Goal: Task Accomplishment & Management: Manage account settings

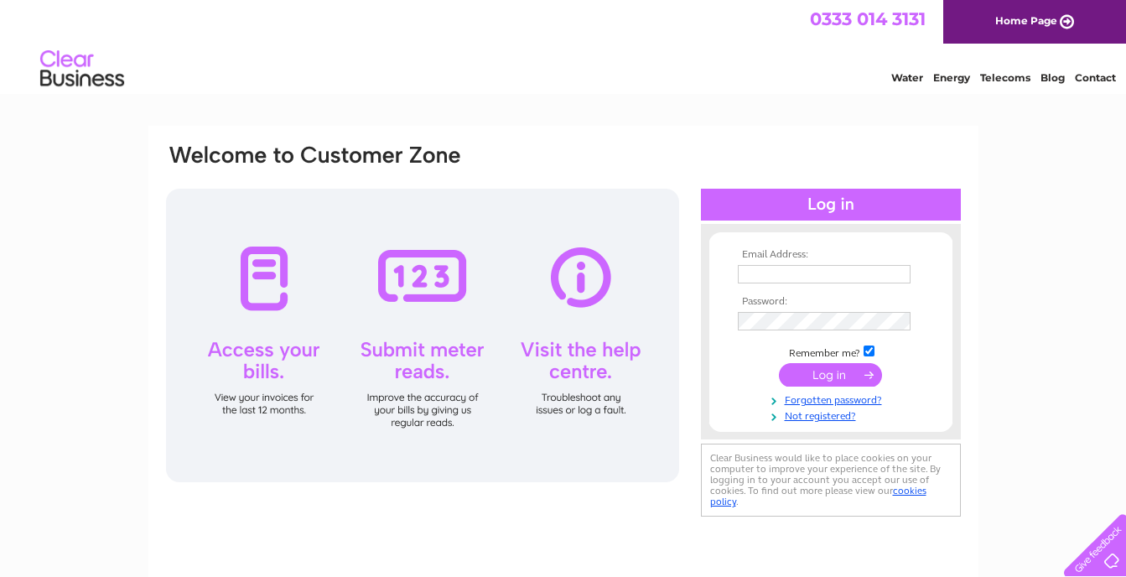
type input "[EMAIL_ADDRESS][DOMAIN_NAME]"
click at [832, 374] on input "submit" at bounding box center [830, 374] width 103 height 23
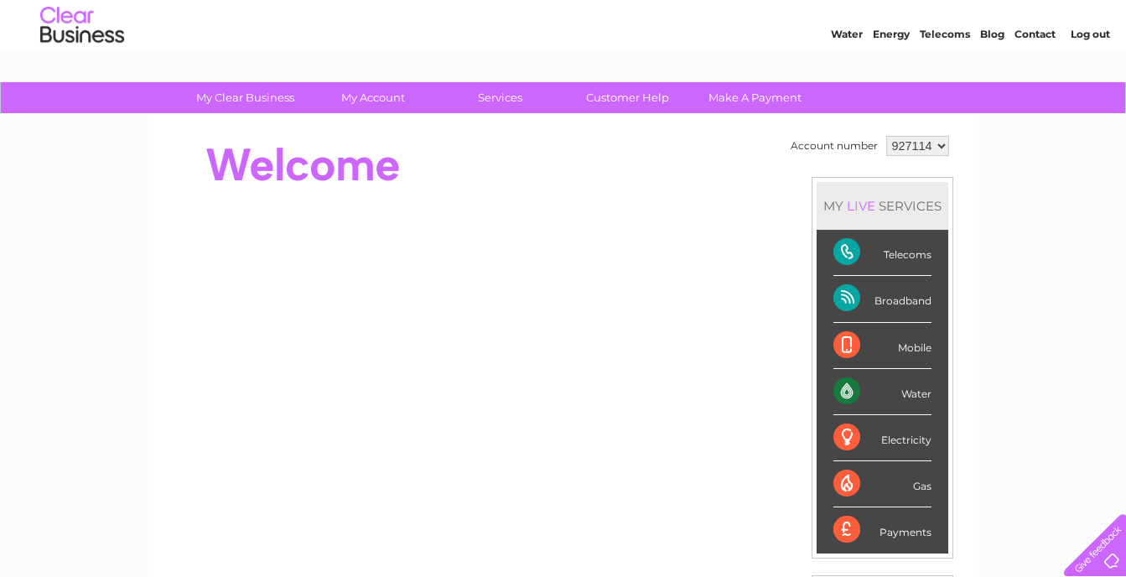
scroll to position [45, 0]
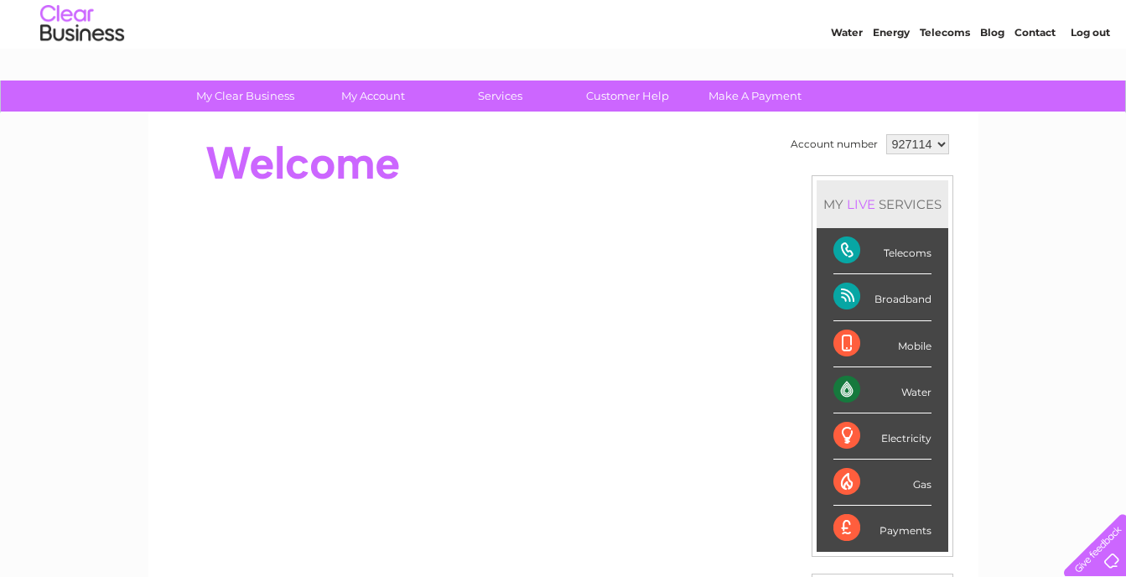
click at [1042, 31] on link "Contact" at bounding box center [1034, 32] width 41 height 13
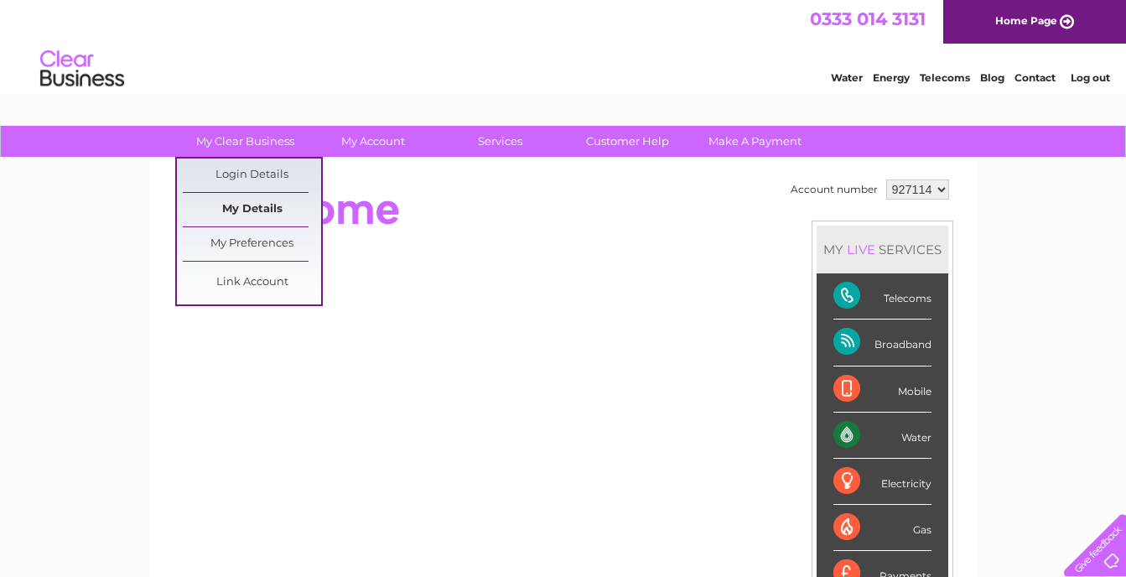
click at [272, 207] on link "My Details" at bounding box center [252, 210] width 138 height 34
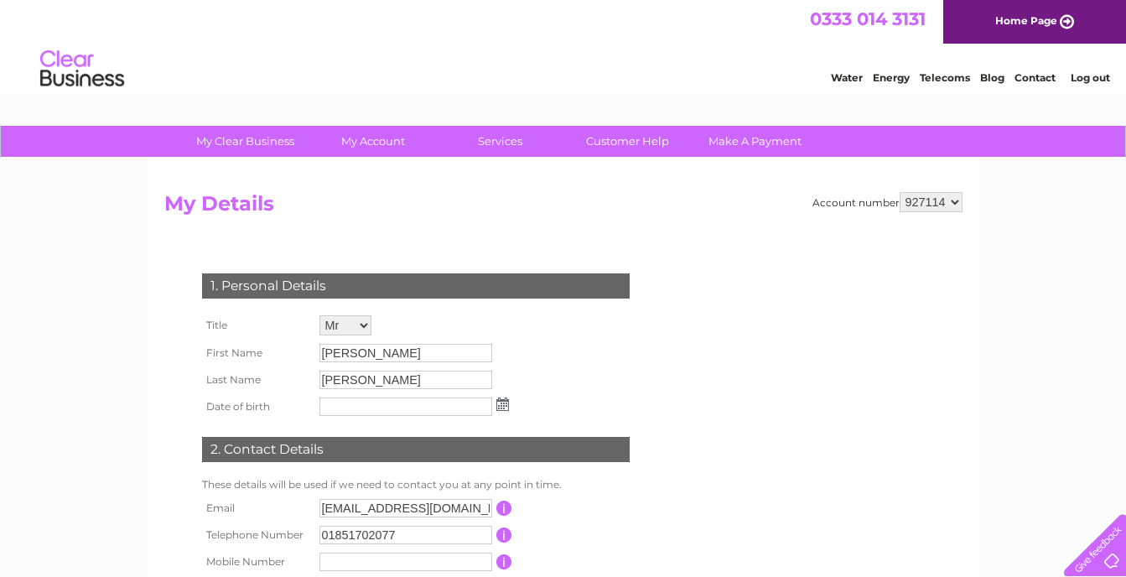
click at [381, 352] on input "Derek" at bounding box center [405, 353] width 173 height 18
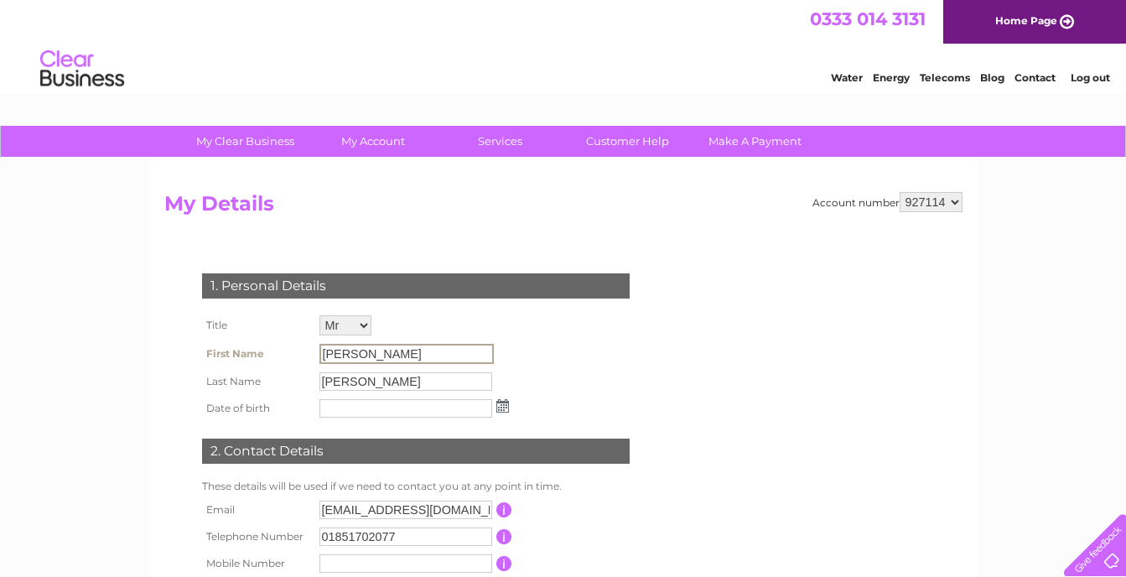
click at [381, 352] on input "Derek" at bounding box center [406, 354] width 174 height 20
click at [379, 348] on input "Derek" at bounding box center [406, 354] width 174 height 20
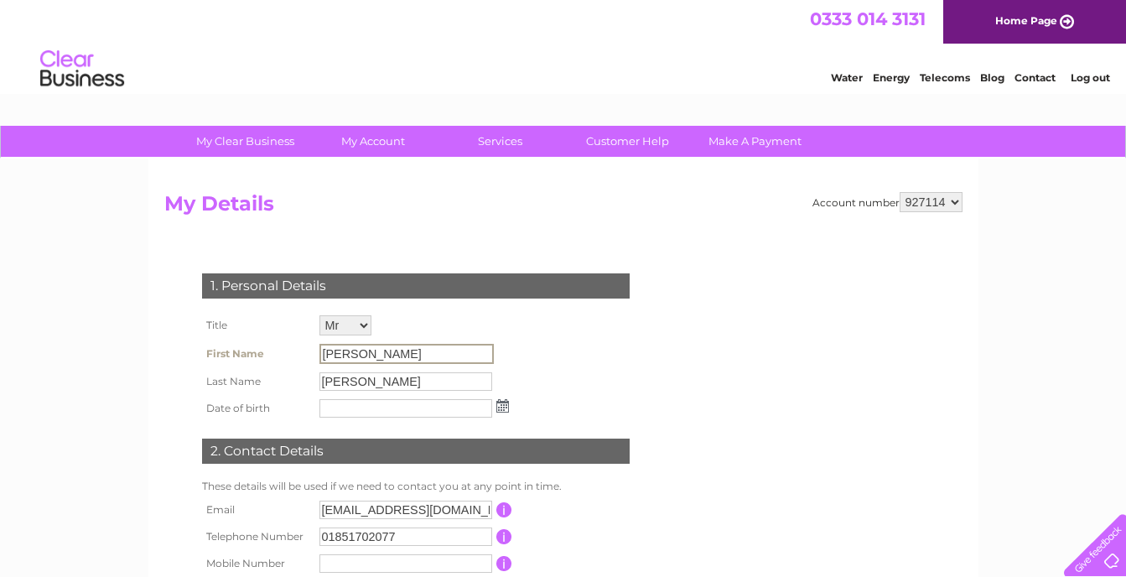
drag, startPoint x: 379, startPoint y: 348, endPoint x: 639, endPoint y: 319, distance: 261.5
click at [639, 319] on div "1. Personal Details Title Mr Mrs Ms Miss Dr Rev Prof Other First Name Derek Las…" at bounding box center [419, 437] width 510 height 361
click at [397, 350] on input "Derek" at bounding box center [406, 354] width 174 height 20
click at [455, 506] on input "info@wjmacdonald.com" at bounding box center [405, 509] width 173 height 18
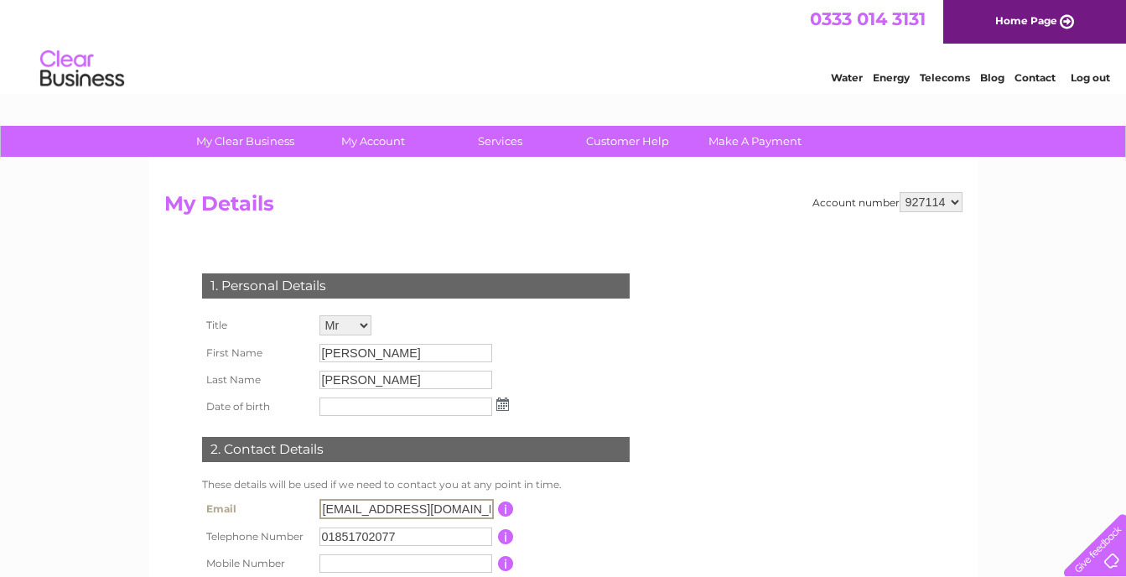
click at [455, 506] on input "info@wjmacdonald.com" at bounding box center [406, 509] width 174 height 20
type input "i"
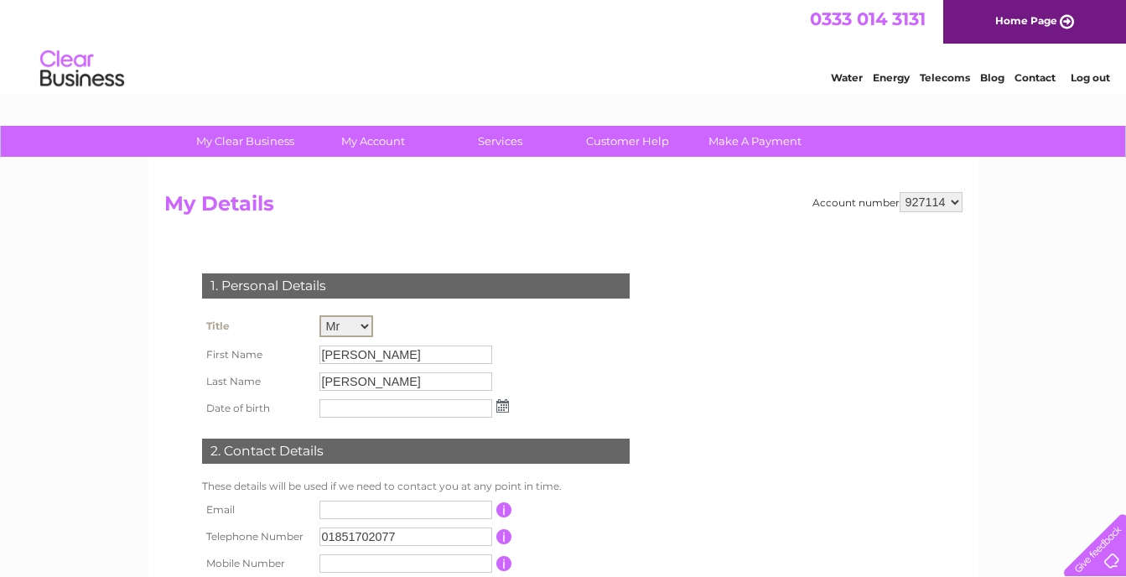
click at [360, 322] on select "Mr Mrs Ms Miss Dr Rev Prof Other" at bounding box center [346, 326] width 54 height 22
click at [319, 315] on select "Mr Mrs Ms Miss Dr Rev Prof Other" at bounding box center [346, 326] width 54 height 22
click at [371, 359] on input "Derek" at bounding box center [405, 354] width 173 height 18
click at [371, 359] on input "Derek" at bounding box center [406, 354] width 174 height 20
drag, startPoint x: 371, startPoint y: 359, endPoint x: 362, endPoint y: 324, distance: 36.4
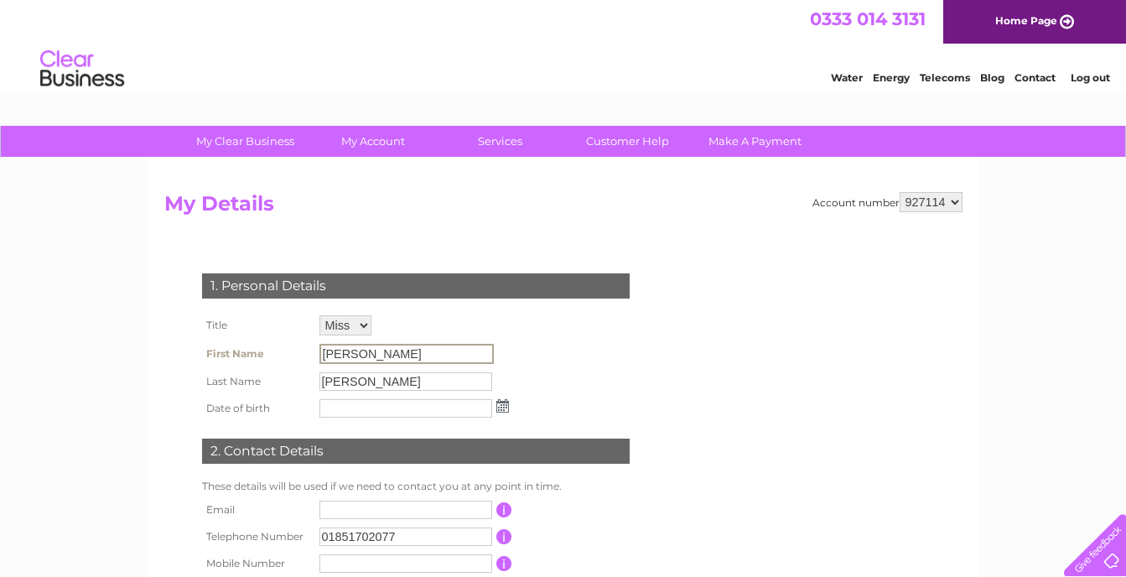
click at [362, 324] on select "Mr Mrs Ms Miss Dr Rev Prof Other" at bounding box center [345, 325] width 52 height 20
select select "Mr"
click at [319, 315] on select "Mr Mrs Ms Miss Dr Rev Prof Other" at bounding box center [346, 326] width 54 height 22
click at [380, 514] on input "text" at bounding box center [405, 509] width 173 height 18
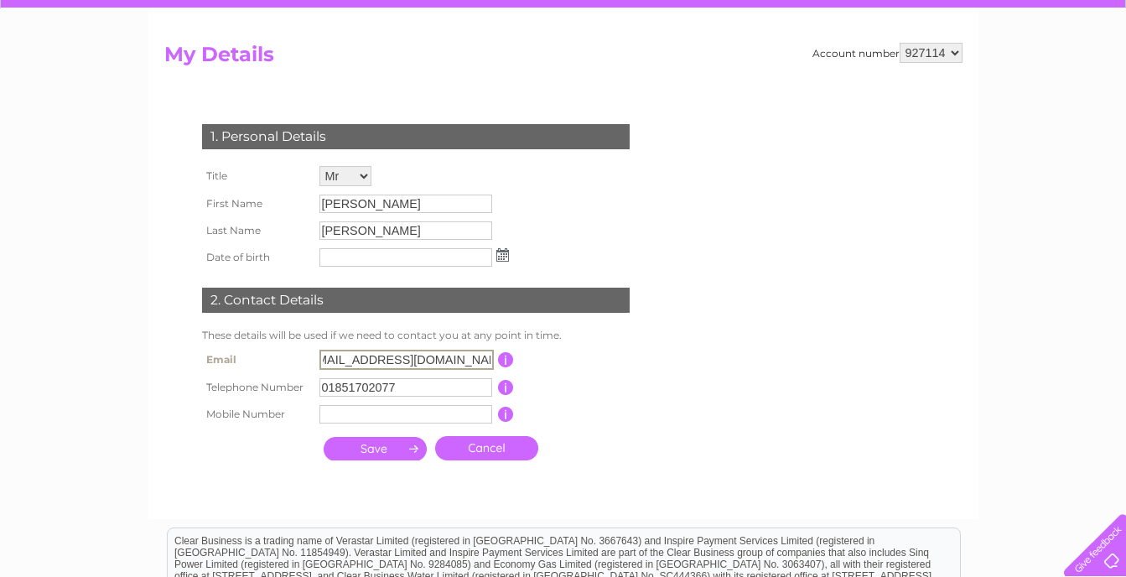
scroll to position [162, 0]
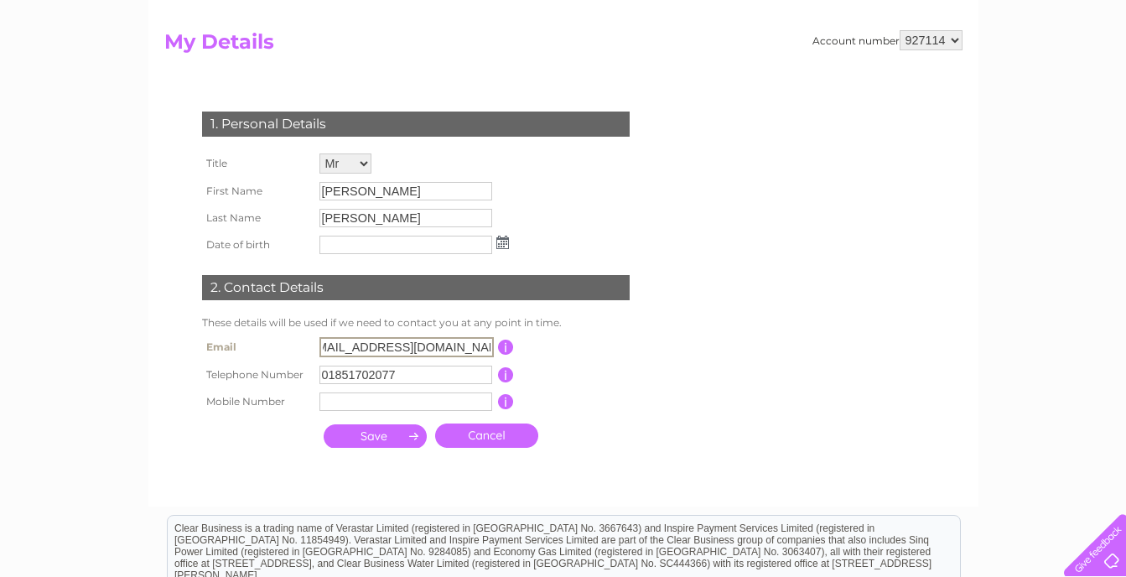
type input "wjmacdonaldbutchers@gmail.com"
click at [399, 438] on input "submit" at bounding box center [375, 434] width 103 height 23
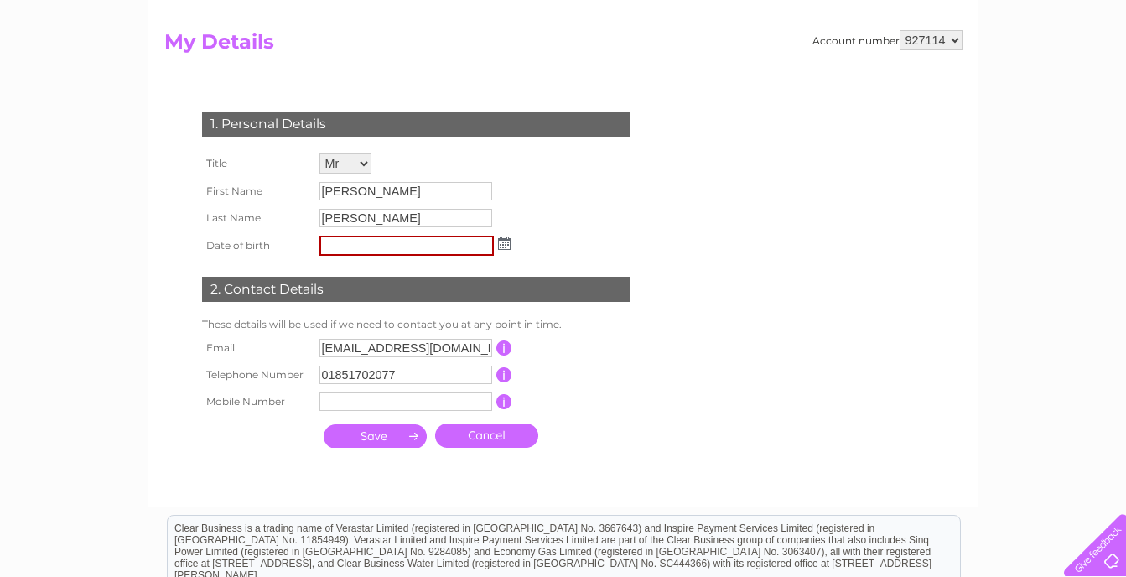
click at [399, 438] on input "submit" at bounding box center [375, 435] width 103 height 23
click at [500, 245] on img at bounding box center [504, 242] width 13 height 13
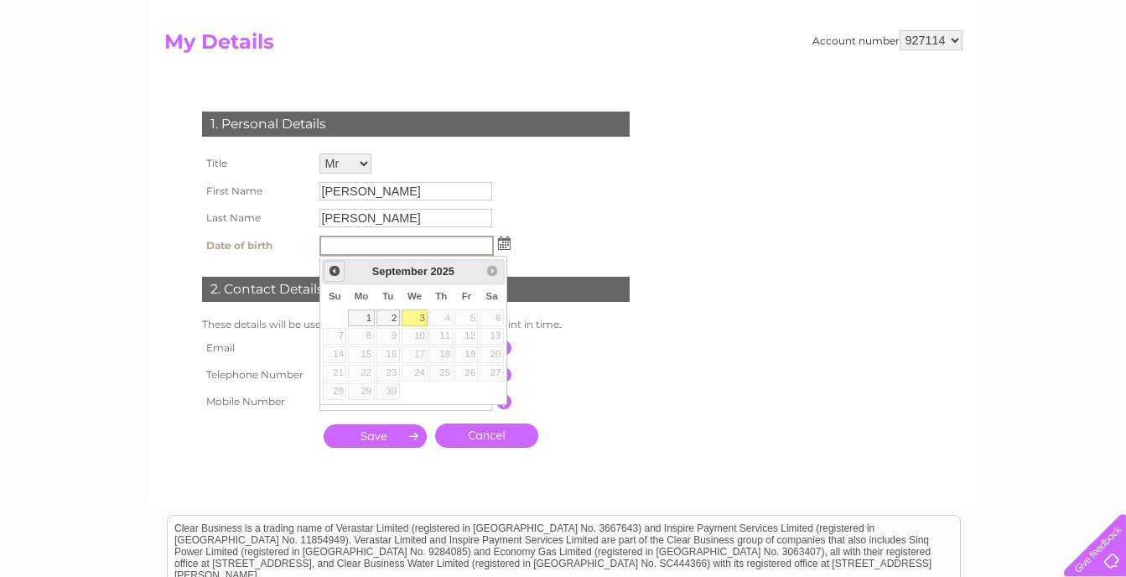
click at [334, 266] on span "Prev" at bounding box center [334, 270] width 13 height 13
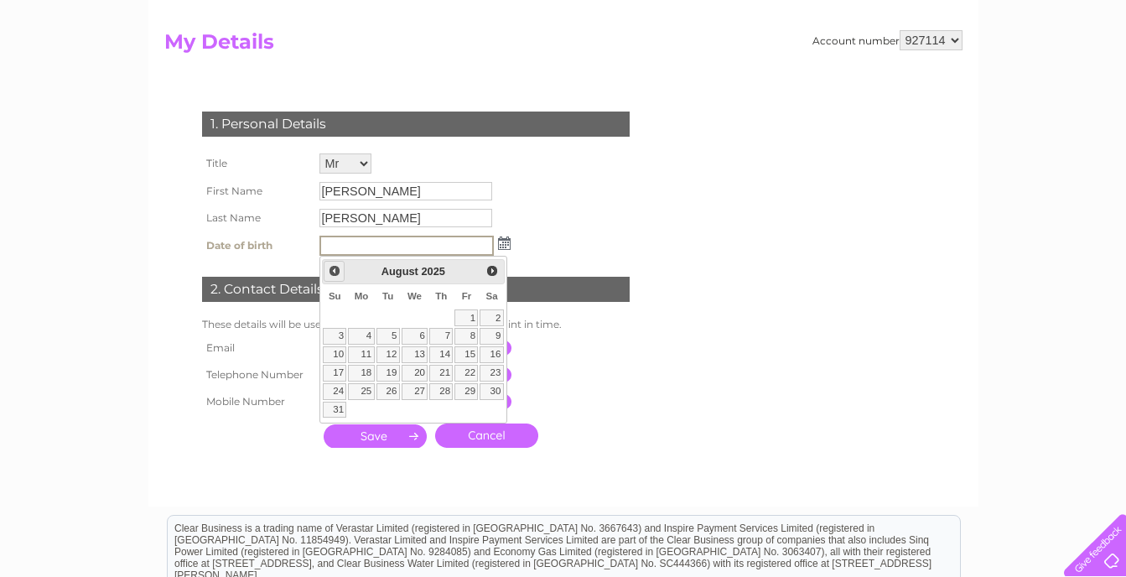
click at [334, 266] on span "Prev" at bounding box center [334, 270] width 13 height 13
click at [371, 356] on link "14" at bounding box center [361, 354] width 26 height 17
type input "14/04/2025"
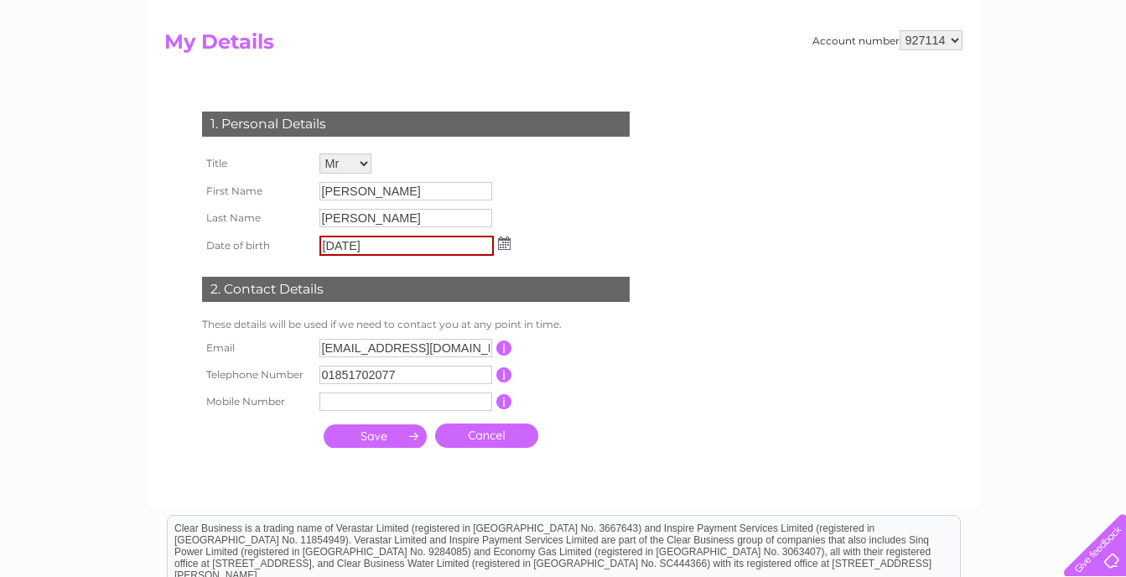
click at [392, 435] on input "submit" at bounding box center [375, 435] width 103 height 23
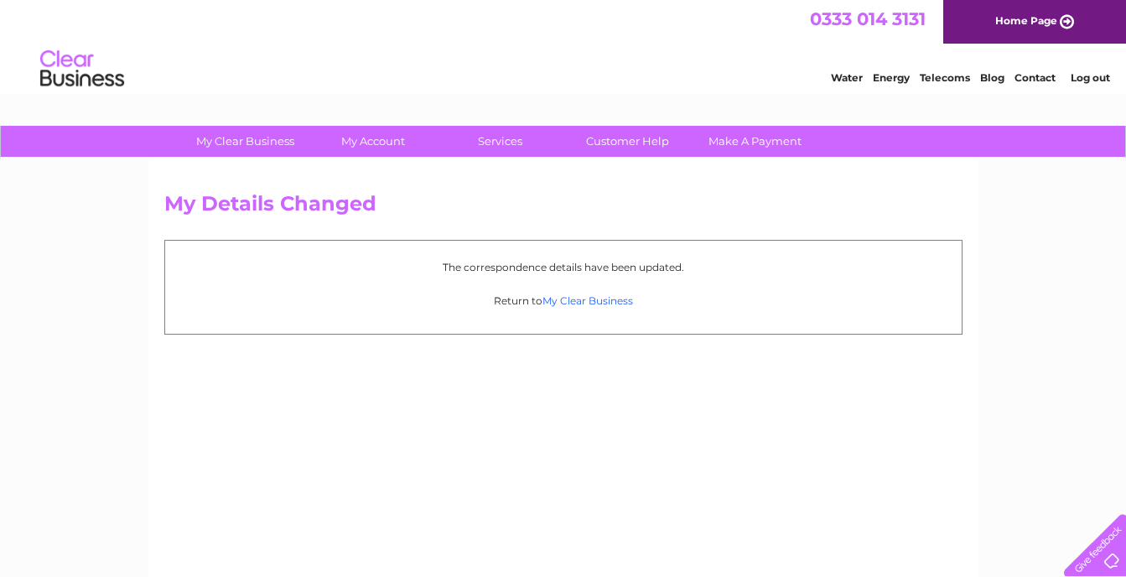
click at [579, 299] on link "My Clear Business" at bounding box center [587, 300] width 91 height 13
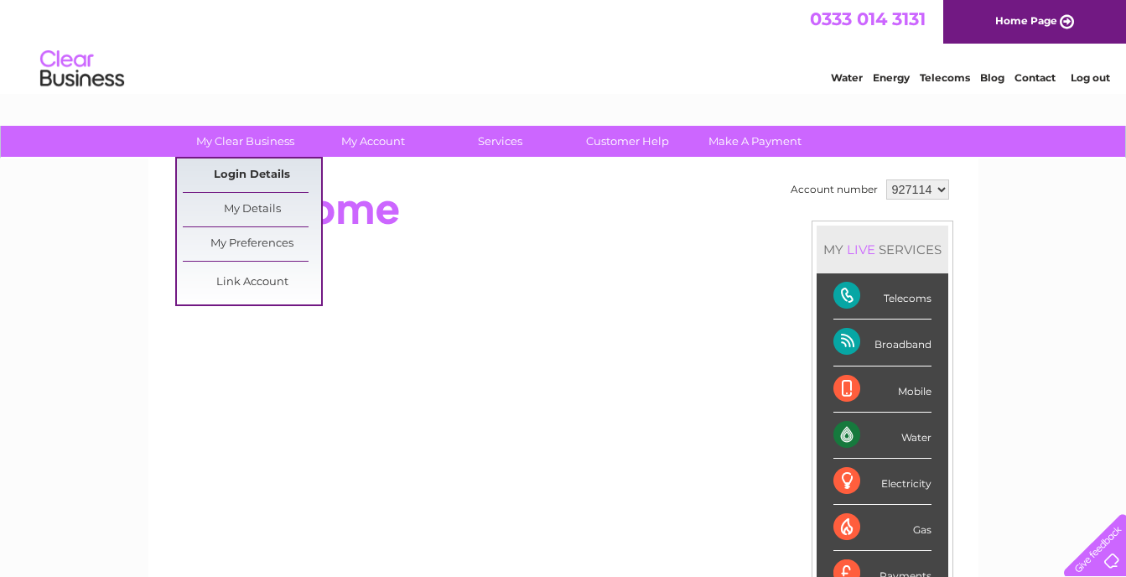
click at [237, 166] on link "Login Details" at bounding box center [252, 175] width 138 height 34
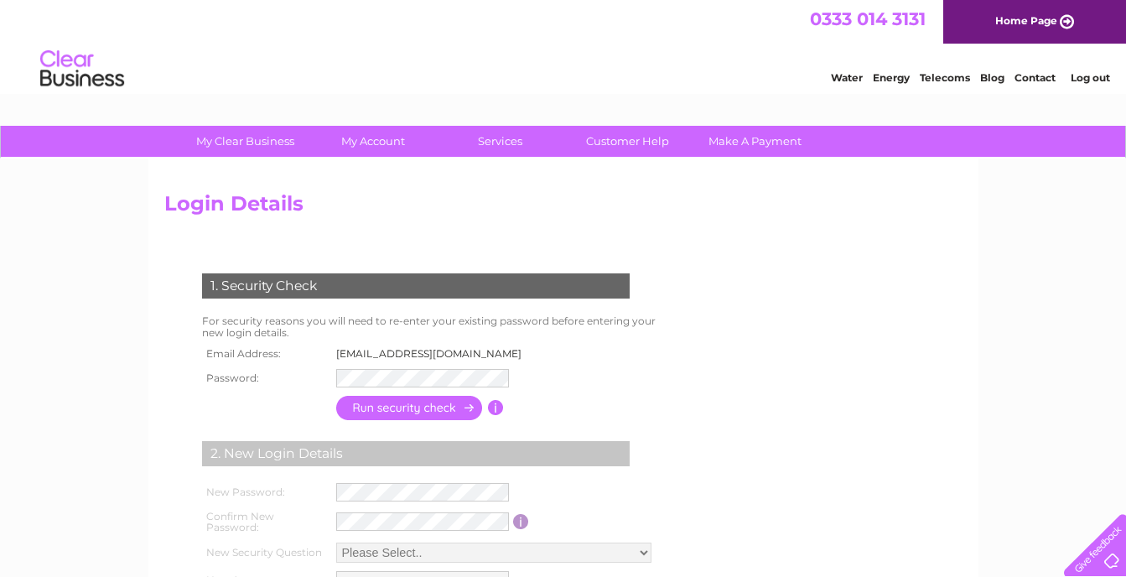
click at [492, 409] on input "button" at bounding box center [496, 407] width 16 height 15
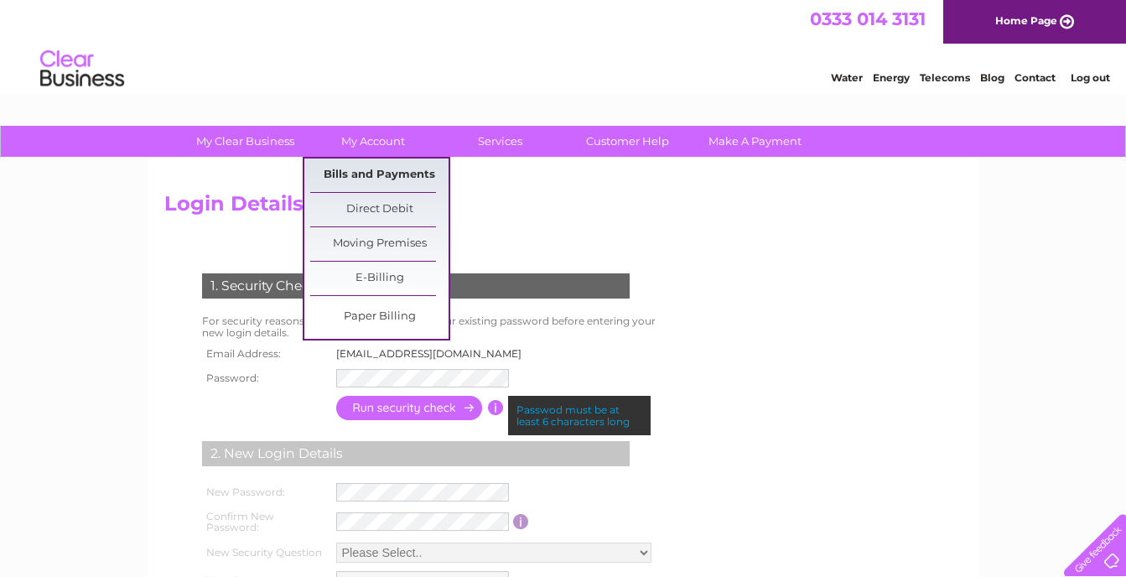
click at [368, 166] on link "Bills and Payments" at bounding box center [379, 175] width 138 height 34
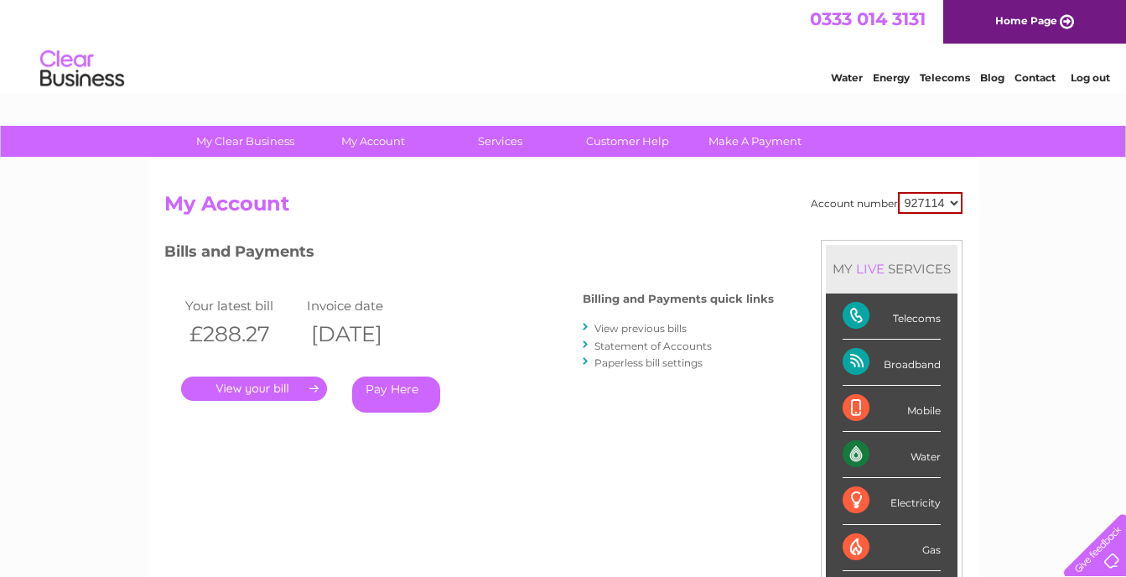
click at [622, 330] on link "View previous bills" at bounding box center [640, 328] width 92 height 13
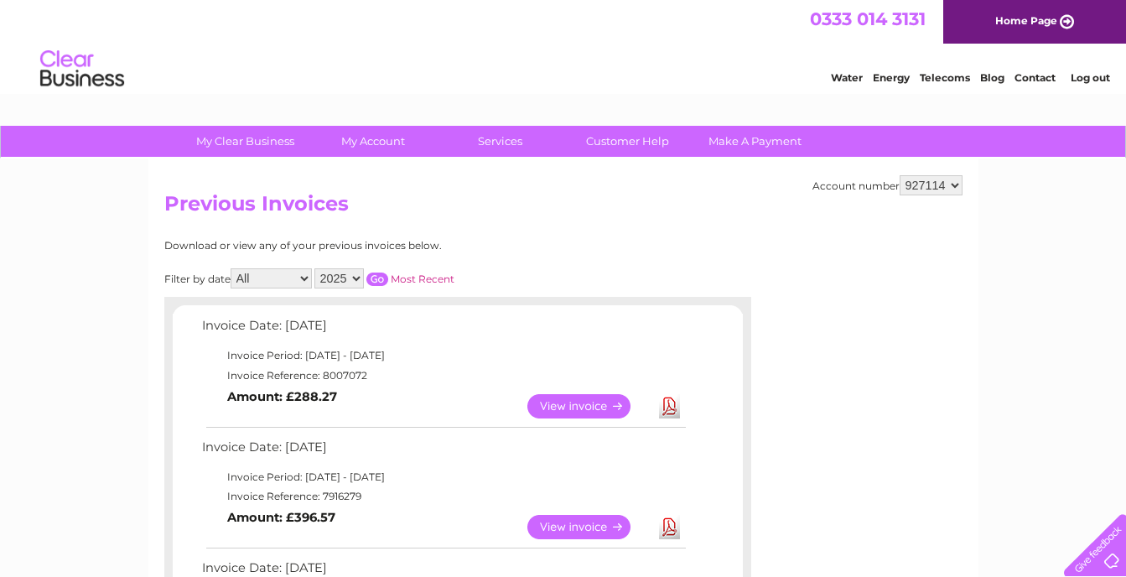
click at [578, 520] on link "View" at bounding box center [588, 527] width 123 height 24
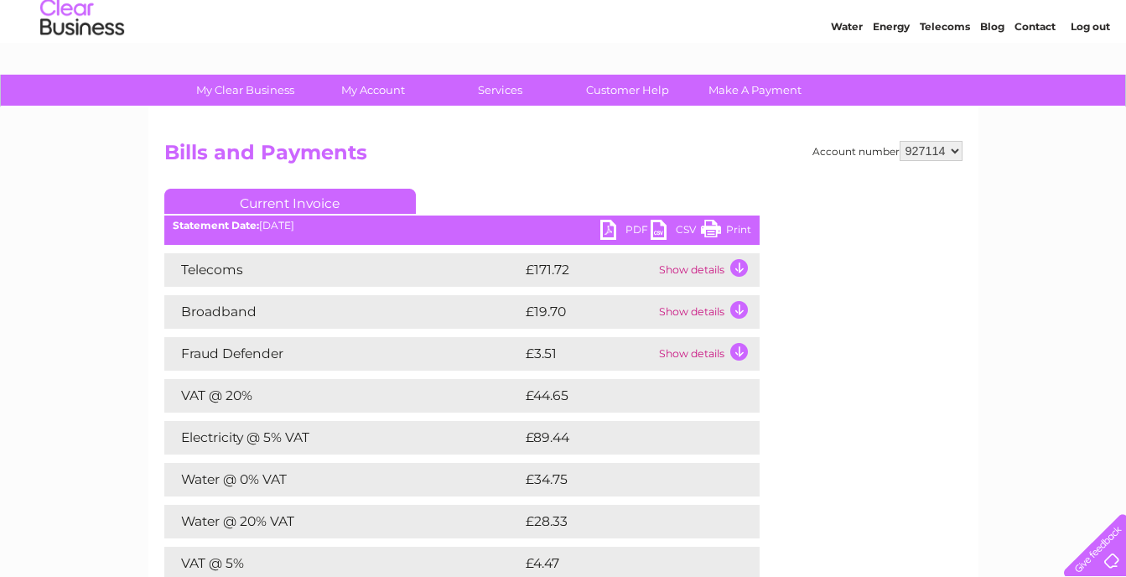
scroll to position [32, 0]
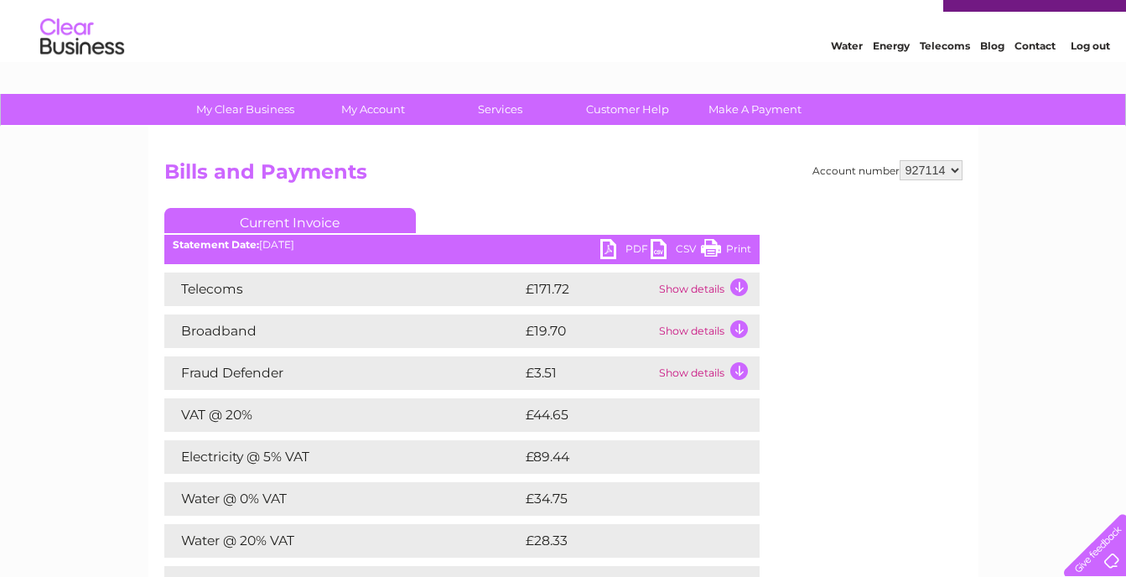
click at [628, 241] on link "PDF" at bounding box center [625, 251] width 50 height 24
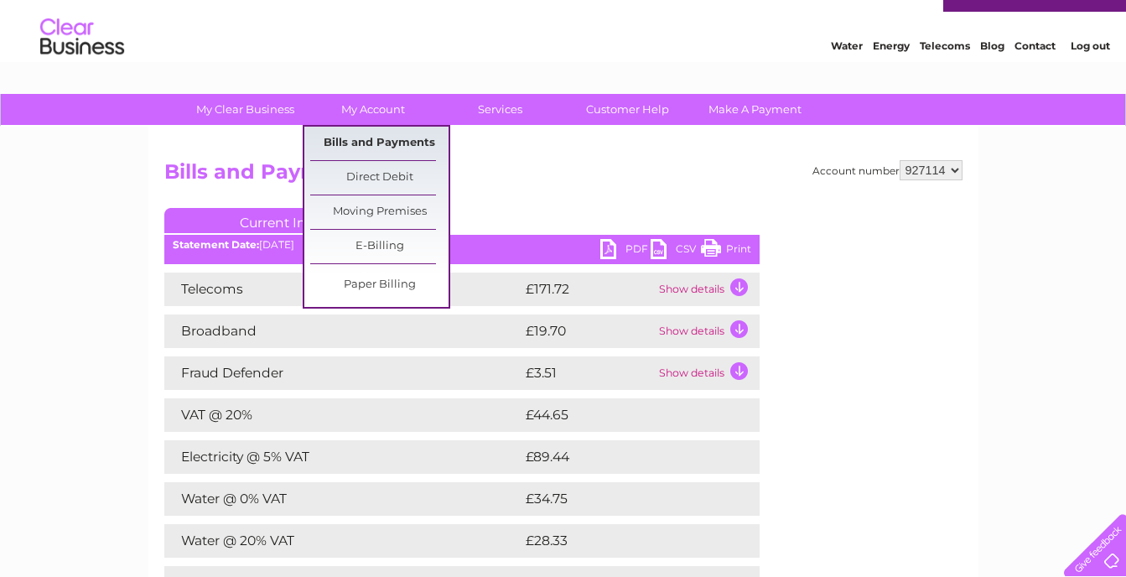
click at [390, 144] on link "Bills and Payments" at bounding box center [379, 144] width 138 height 34
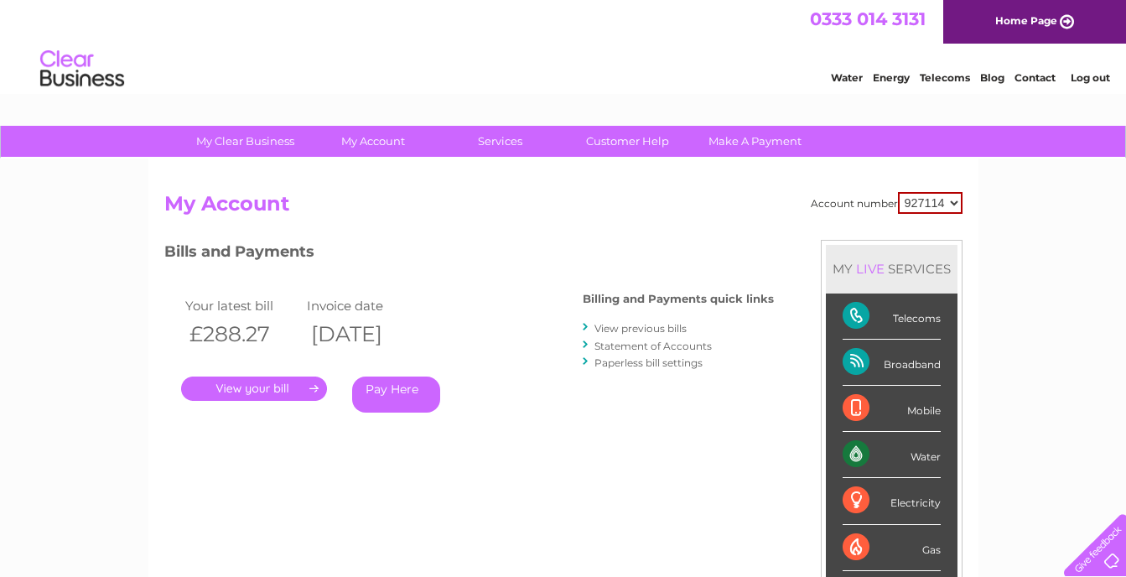
click at [658, 325] on link "View previous bills" at bounding box center [640, 328] width 92 height 13
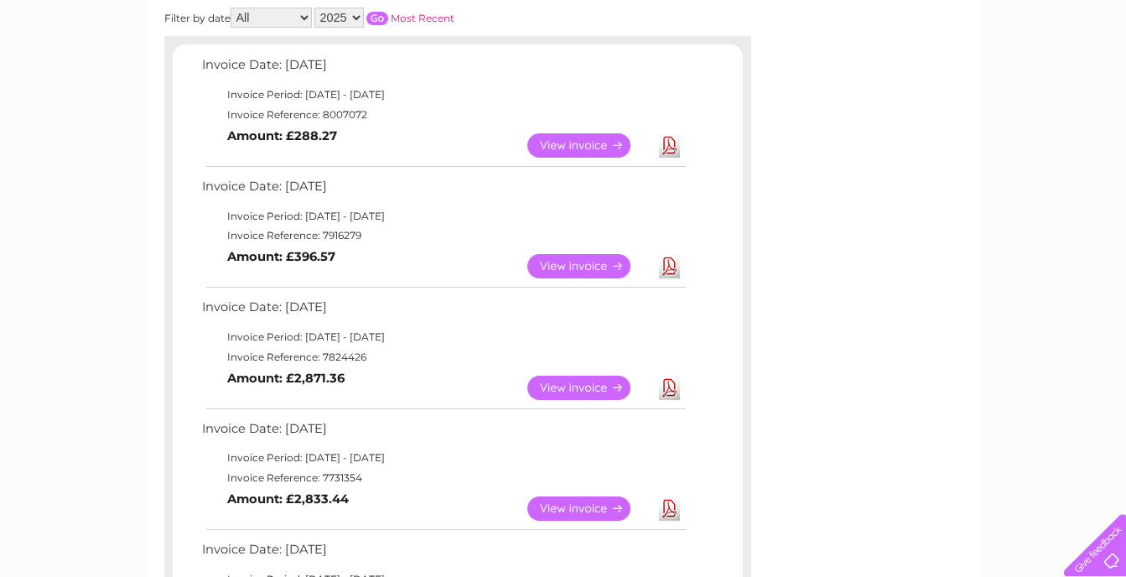
scroll to position [259, 0]
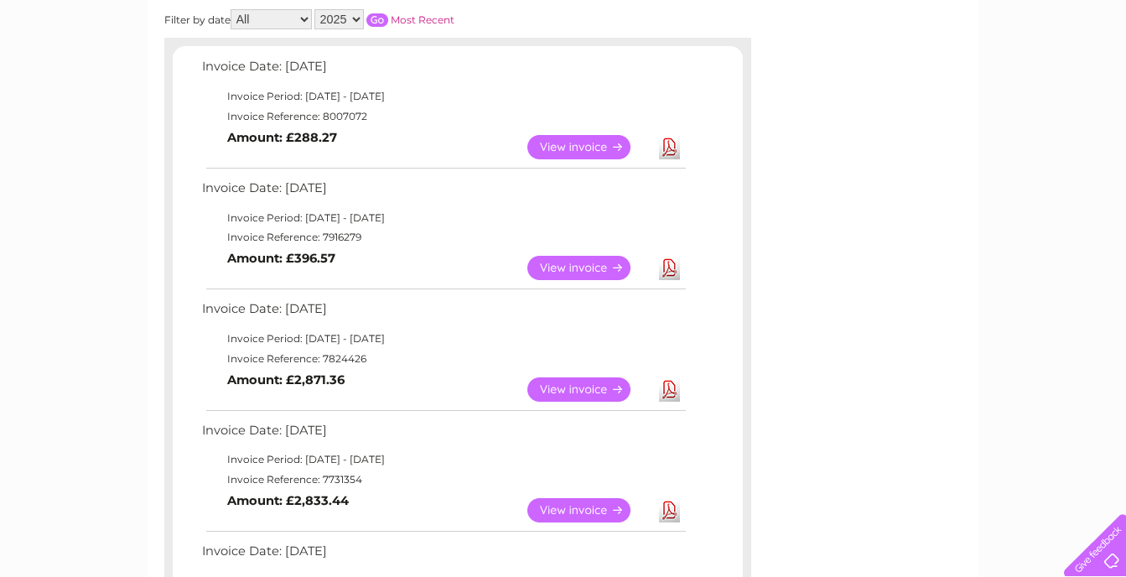
click at [668, 150] on link "Download" at bounding box center [669, 147] width 21 height 24
click at [666, 393] on link "Download" at bounding box center [669, 389] width 21 height 24
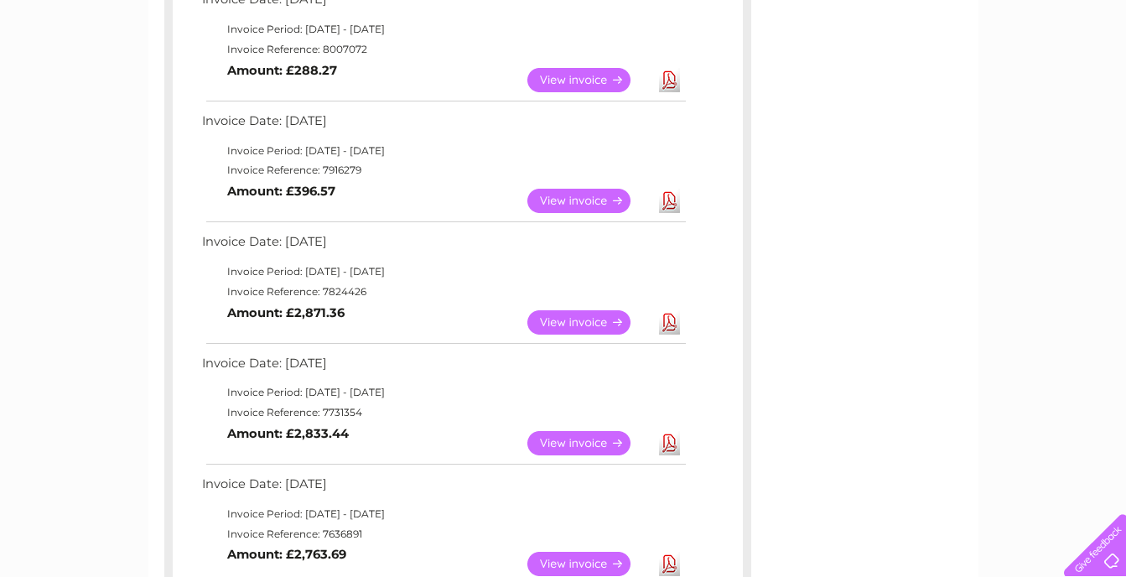
scroll to position [360, 0]
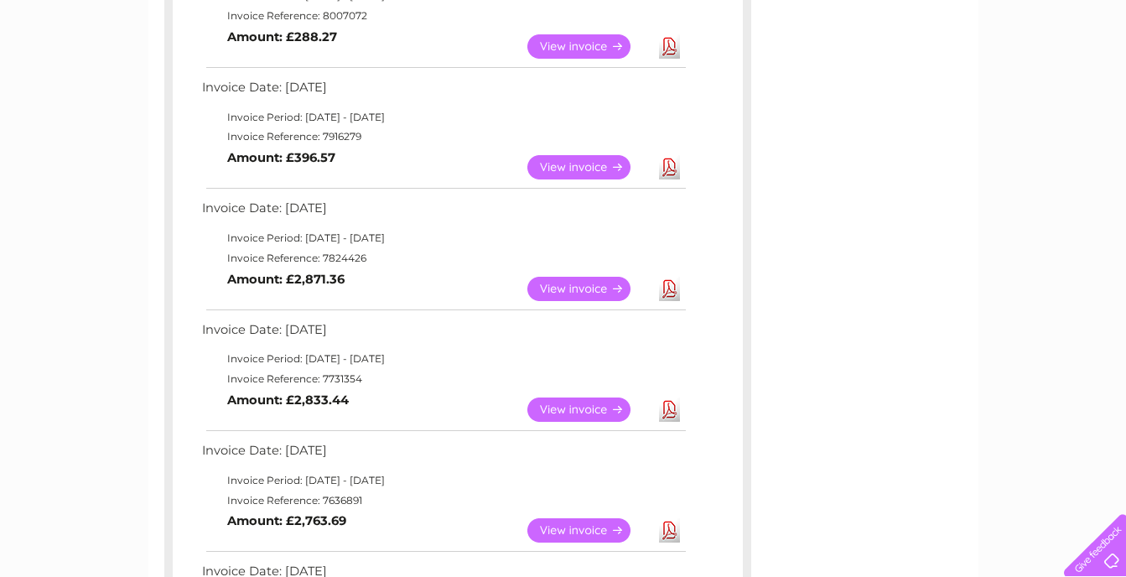
click at [665, 410] on link "Download" at bounding box center [669, 409] width 21 height 24
drag, startPoint x: 1133, startPoint y: 298, endPoint x: 921, endPoint y: 491, distance: 286.6
click at [921, 491] on div "Account number 927114 Previous Invoices Download or view any of your previous i…" at bounding box center [563, 400] width 830 height 1203
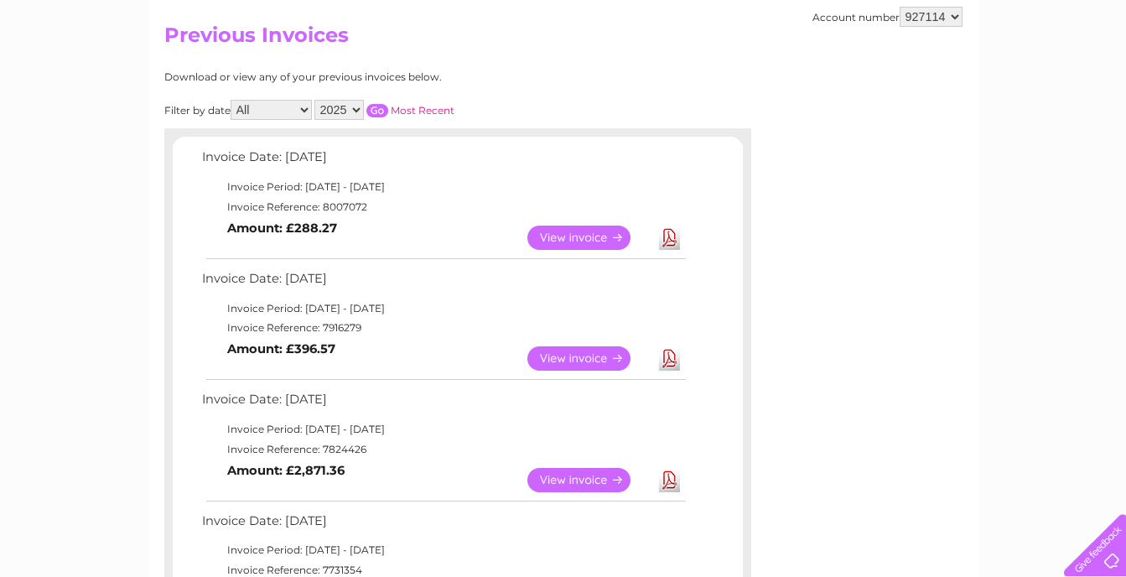
scroll to position [0, 0]
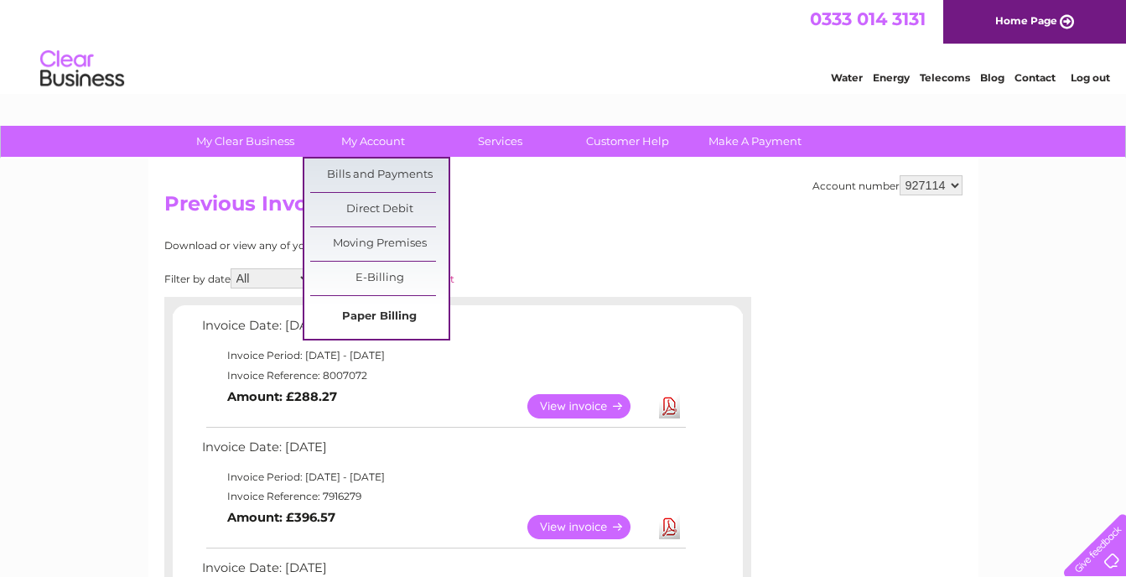
click at [403, 314] on link "Paper Billing" at bounding box center [379, 317] width 138 height 34
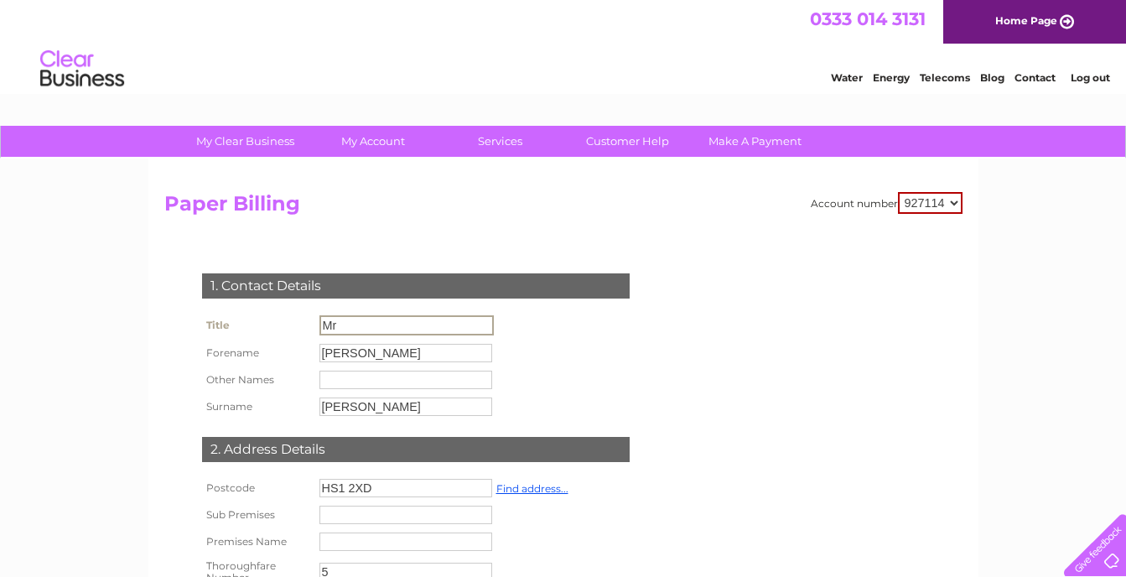
click at [371, 324] on input "Mr" at bounding box center [406, 325] width 174 height 20
click at [371, 348] on input "John" at bounding box center [405, 353] width 173 height 18
click at [371, 348] on input "John" at bounding box center [406, 352] width 174 height 20
type input "Robert"
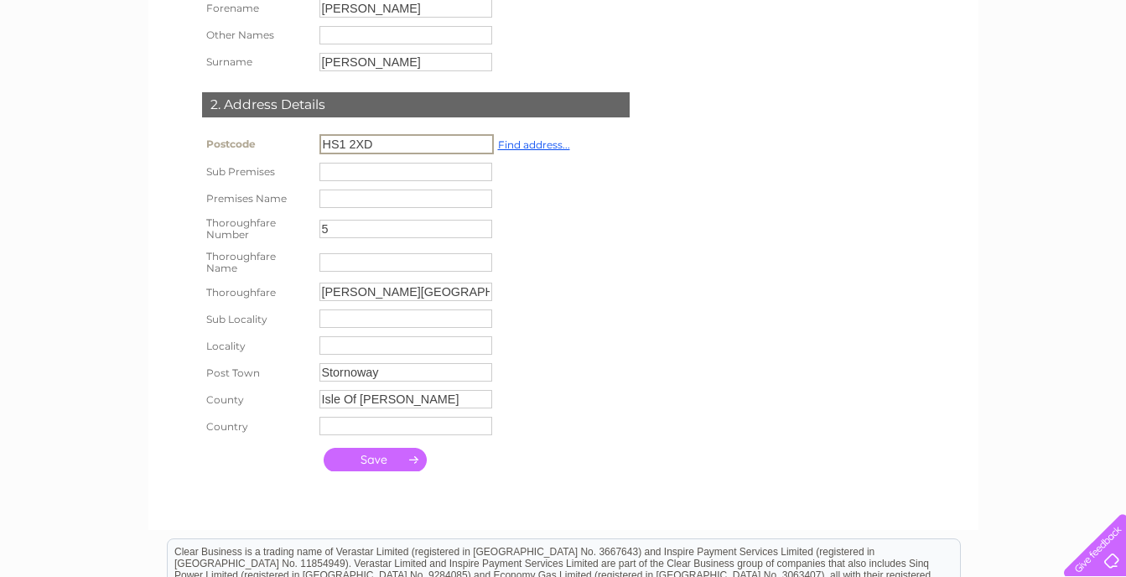
scroll to position [361, 0]
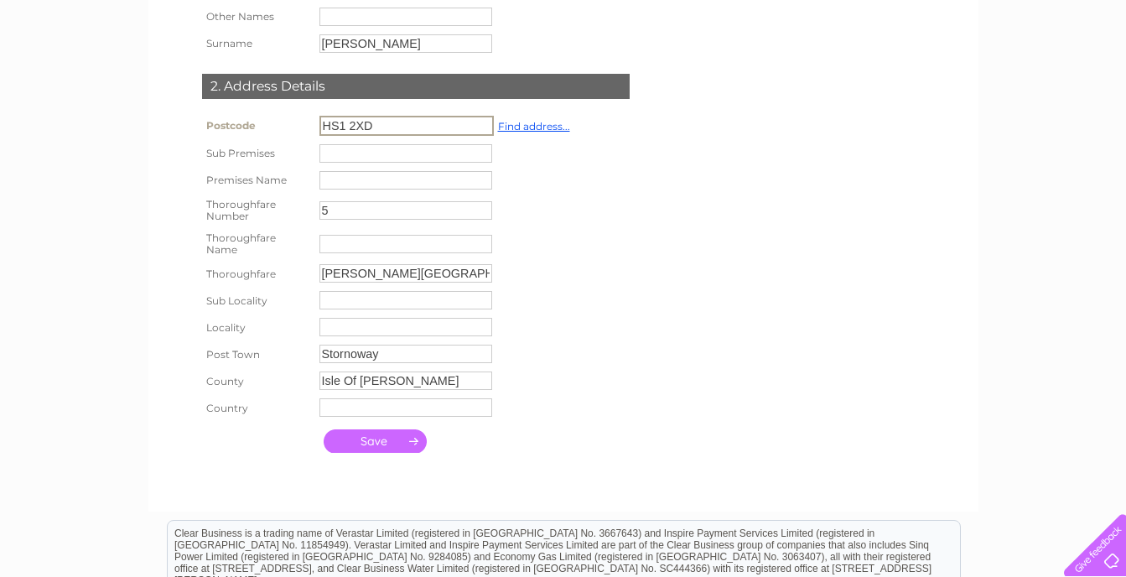
click at [399, 438] on input "submit" at bounding box center [375, 440] width 103 height 23
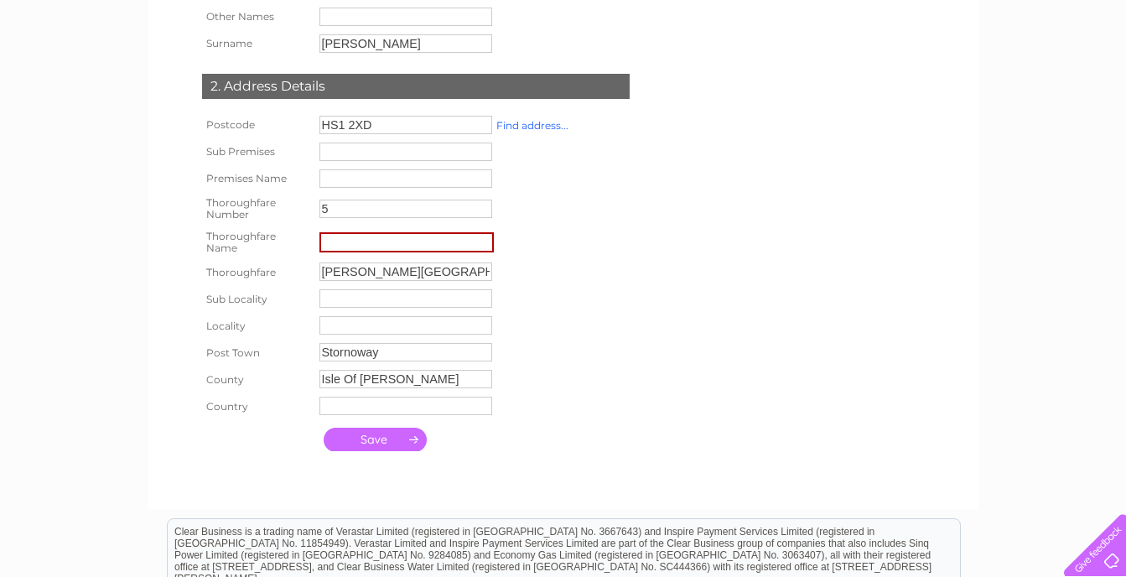
click at [526, 127] on link "Find address..." at bounding box center [532, 125] width 72 height 13
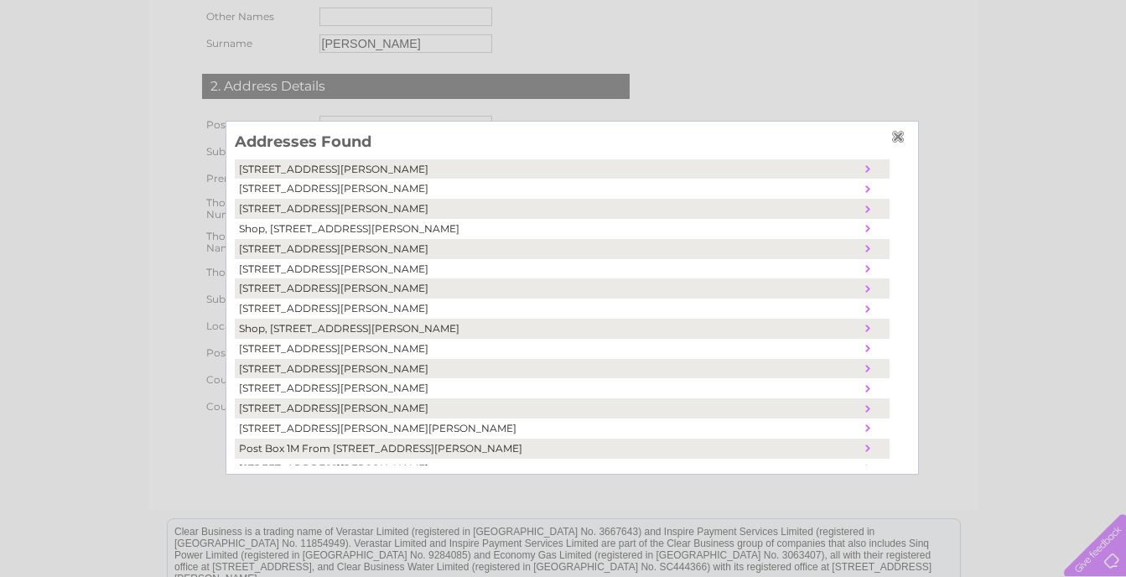
click at [329, 331] on td "Shop, 5, Francis Street, Stornoway, United Kingdom, HS1 2XD" at bounding box center [548, 329] width 626 height 20
type input "Shop"
type input "[PERSON_NAME][GEOGRAPHIC_DATA]"
type input "United Kingdom"
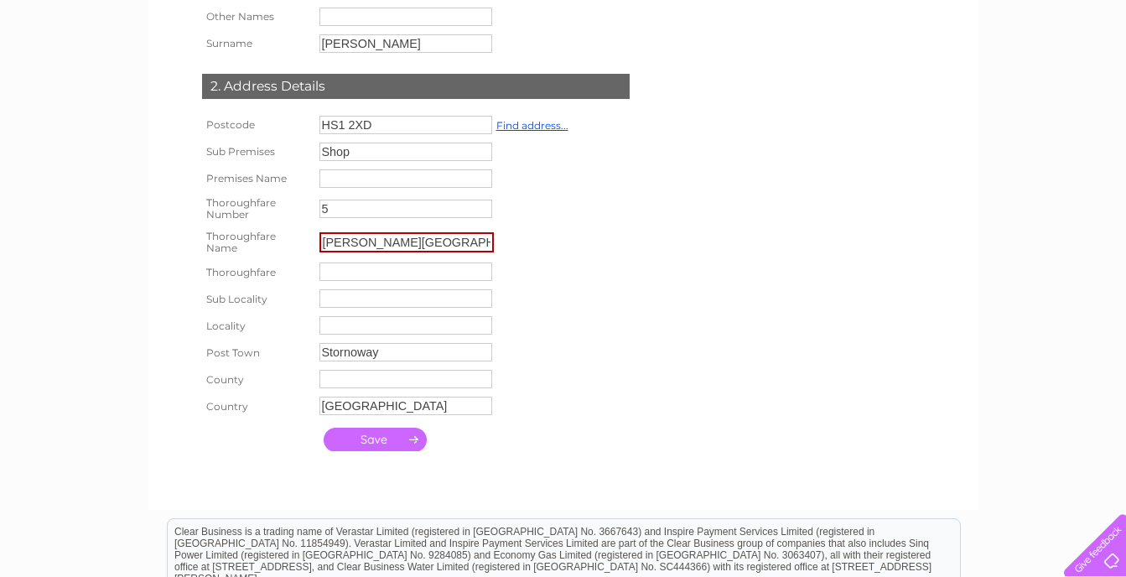
click at [360, 158] on input "Shop" at bounding box center [405, 152] width 173 height 18
click at [360, 158] on input "Shop" at bounding box center [406, 153] width 174 height 20
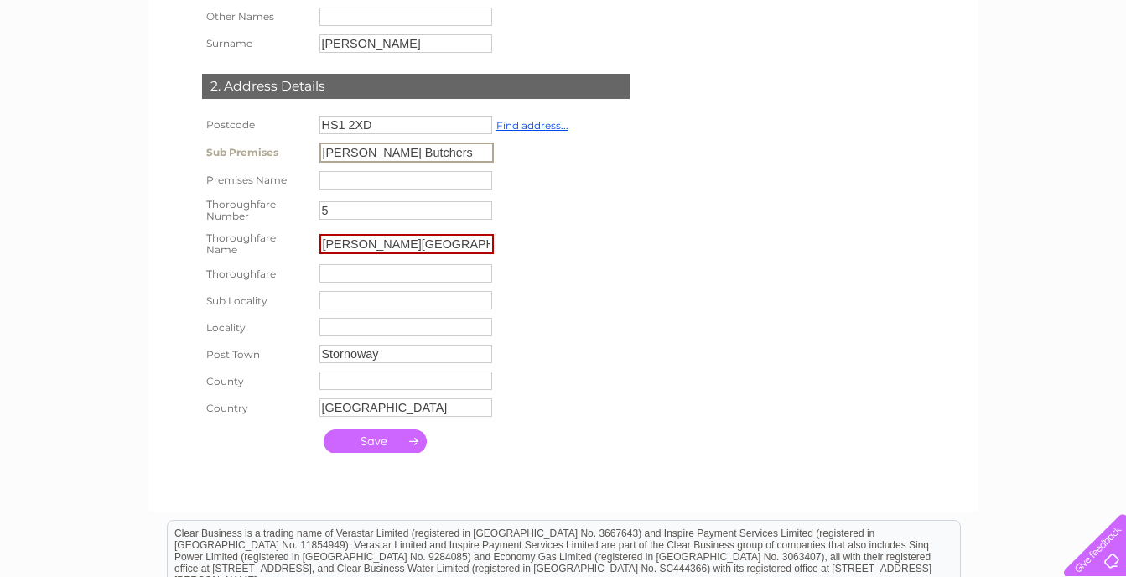
type input "W J Macdonald Butchers"
click at [358, 438] on input "submit" at bounding box center [375, 439] width 103 height 23
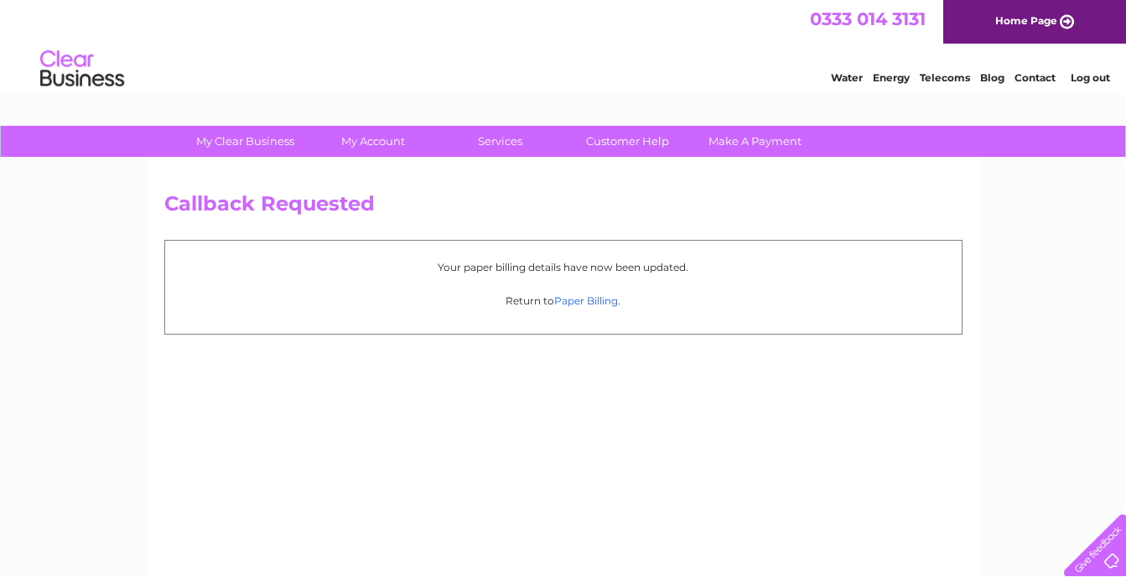
click at [575, 301] on link "Paper Billing" at bounding box center [586, 300] width 64 height 13
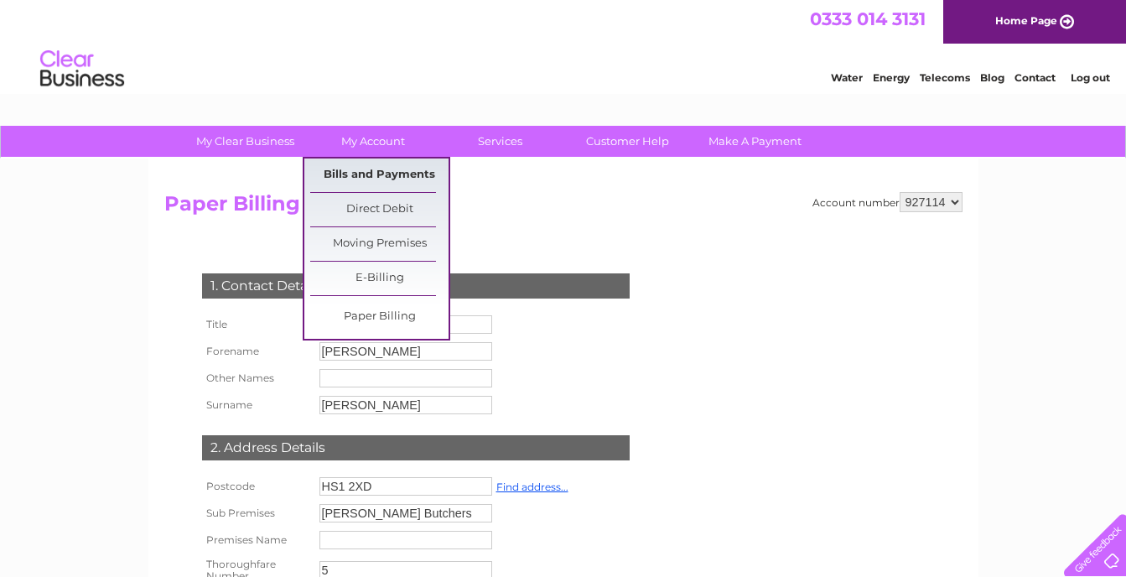
click at [377, 189] on link "Bills and Payments" at bounding box center [379, 175] width 138 height 34
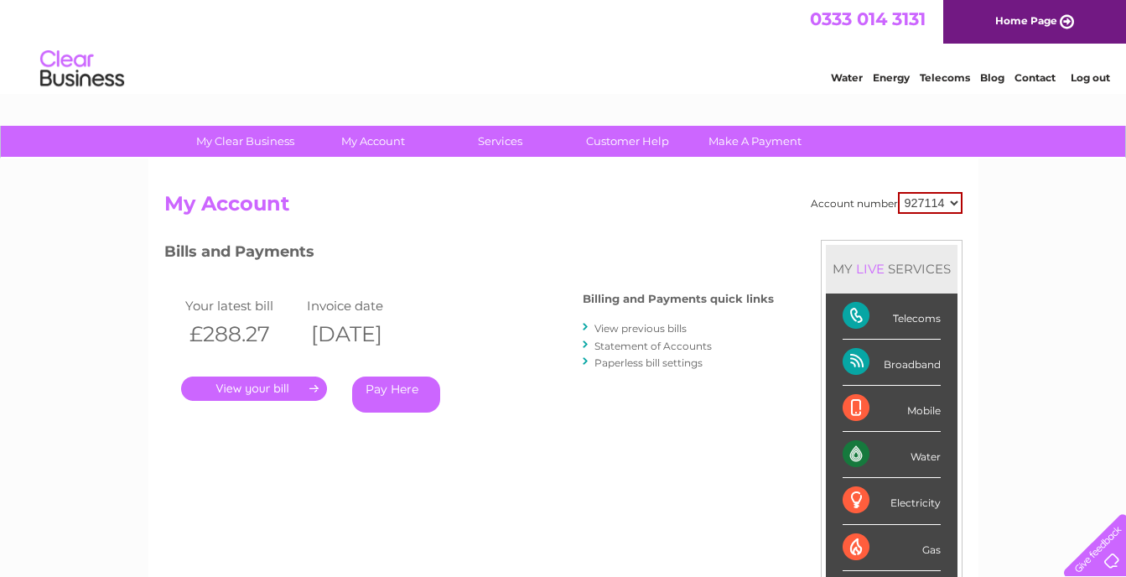
click at [1091, 73] on link "Log out" at bounding box center [1090, 77] width 39 height 13
